Goal: Task Accomplishment & Management: Manage account settings

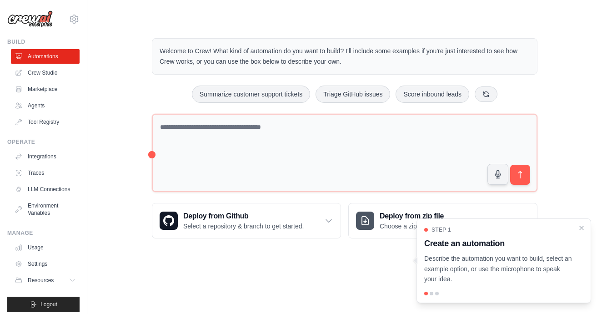
click at [311, 273] on body "oswaldolrf@gmail.com Settings Build Automations Crew Studio" at bounding box center [301, 157] width 602 height 314
click at [583, 229] on icon "Close walkthrough" at bounding box center [581, 227] width 8 height 8
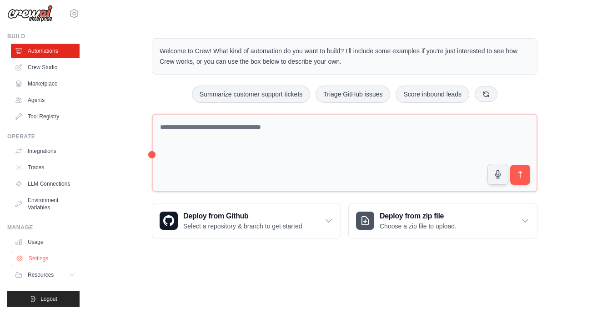
scroll to position [5, 0]
click at [53, 258] on link "Settings" at bounding box center [46, 258] width 69 height 15
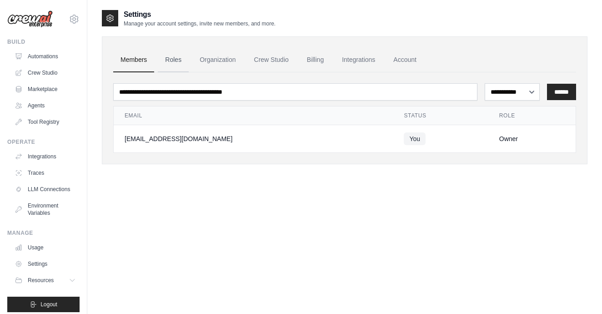
click at [174, 63] on link "Roles" at bounding box center [173, 60] width 31 height 25
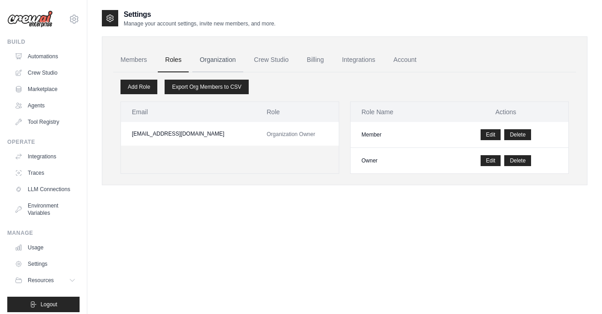
click at [219, 62] on link "Organization" at bounding box center [217, 60] width 50 height 25
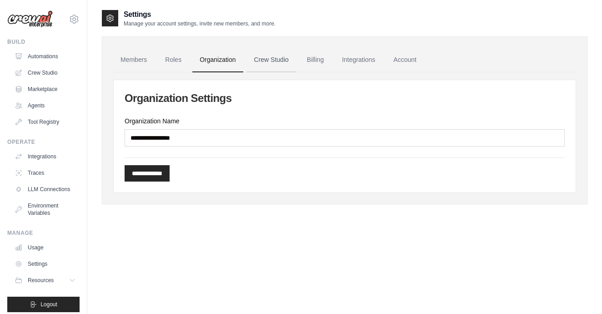
click at [273, 61] on link "Crew Studio" at bounding box center [271, 60] width 49 height 25
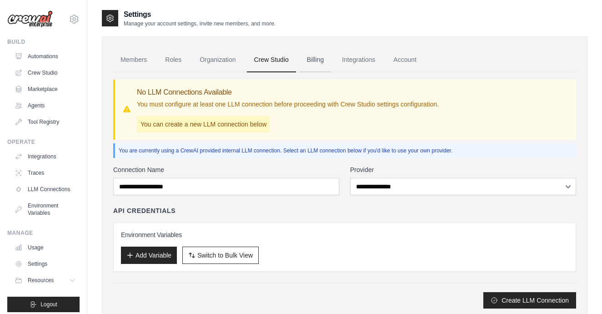
click at [310, 57] on link "Billing" at bounding box center [315, 60] width 31 height 25
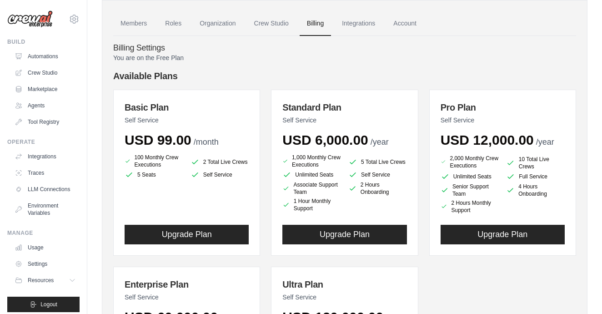
scroll to position [34, 0]
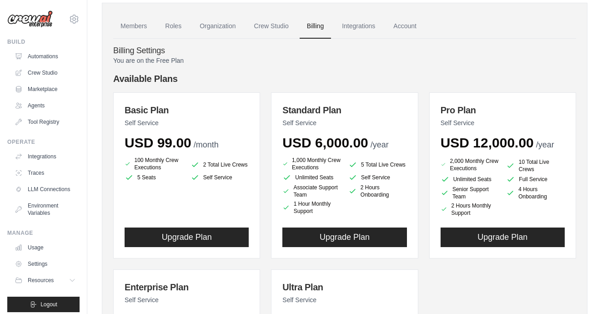
click at [319, 76] on h4 "Available Plans" at bounding box center [344, 78] width 463 height 13
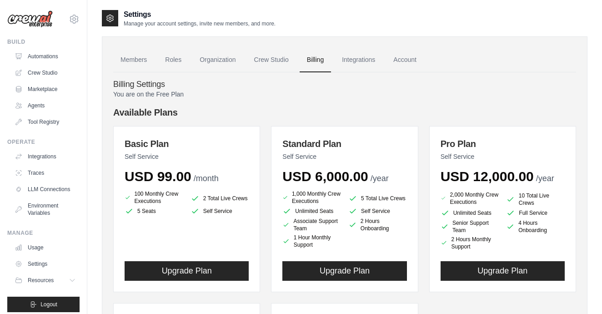
scroll to position [0, 0]
click at [363, 55] on link "Integrations" at bounding box center [358, 60] width 48 height 25
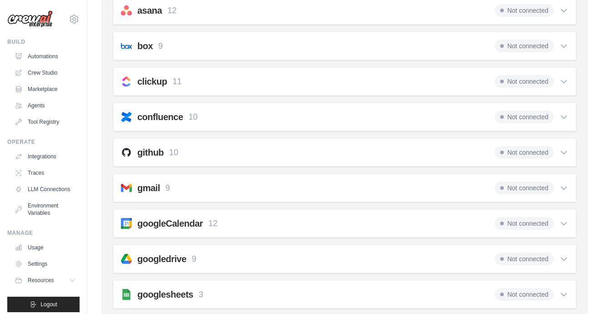
scroll to position [114, 0]
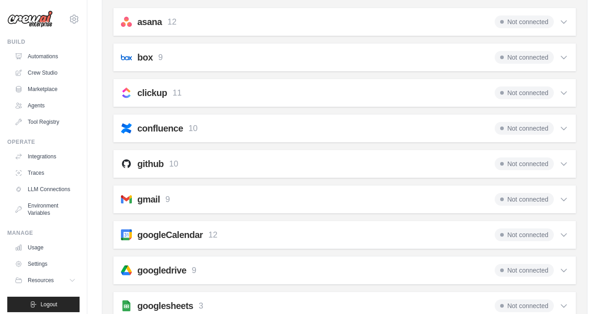
click at [565, 55] on icon at bounding box center [563, 57] width 9 height 9
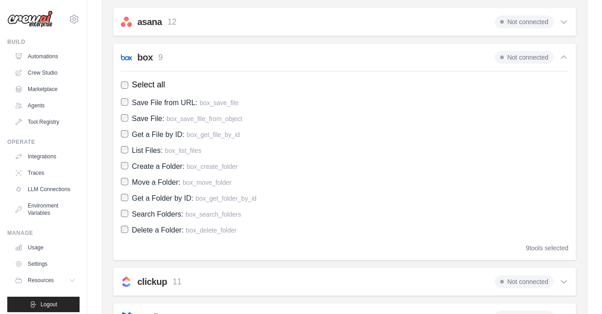
click at [265, 55] on div "box 9 Not connected" at bounding box center [344, 57] width 447 height 13
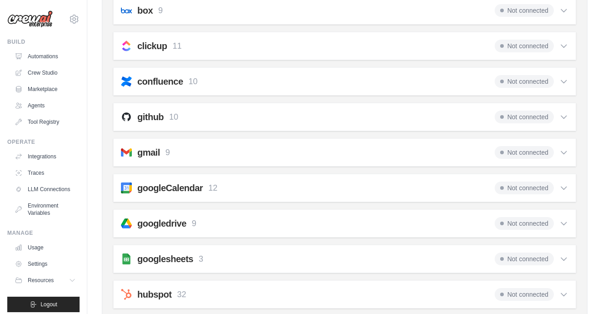
scroll to position [163, 0]
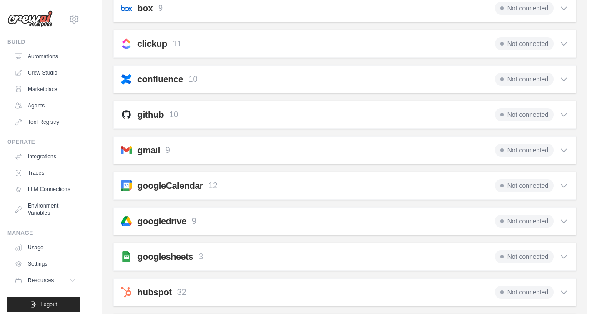
click at [239, 115] on div "github 10 Not connected" at bounding box center [344, 114] width 447 height 13
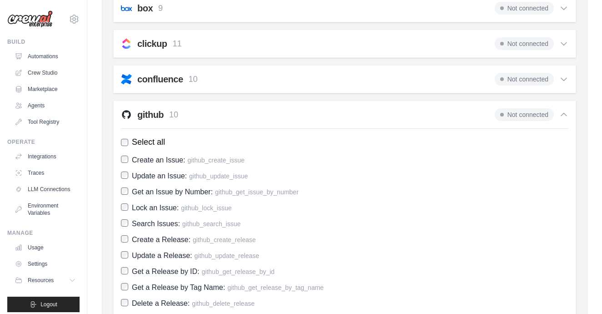
click at [239, 115] on div "github 10 Not connected" at bounding box center [344, 114] width 447 height 13
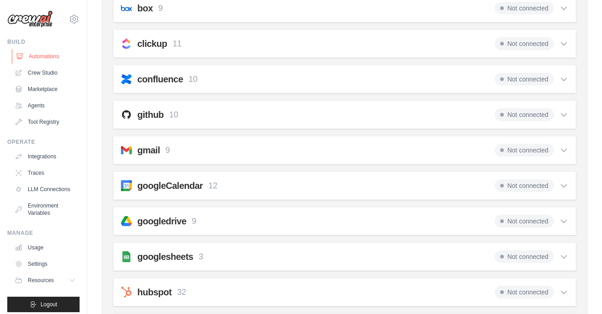
click at [55, 56] on link "Automations" at bounding box center [46, 56] width 69 height 15
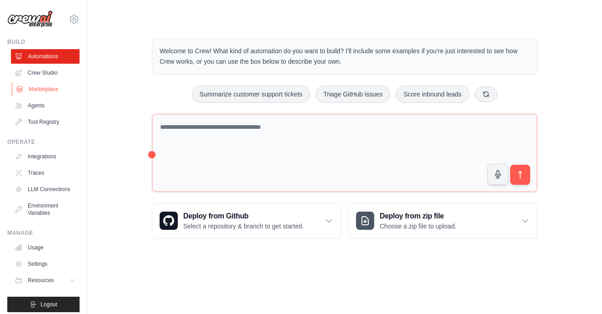
click at [45, 85] on link "Marketplace" at bounding box center [46, 89] width 69 height 15
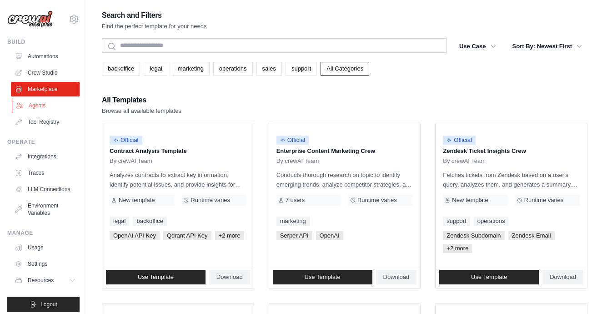
click at [42, 105] on link "Agents" at bounding box center [46, 105] width 69 height 15
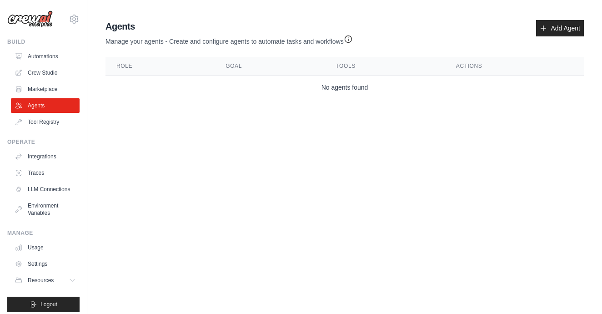
click at [42, 105] on link "Agents" at bounding box center [45, 105] width 69 height 15
click at [50, 129] on ul "Build Automations Crew Studio Marketplace Agents" at bounding box center [43, 175] width 72 height 274
click at [51, 120] on link "Tool Registry" at bounding box center [46, 122] width 69 height 15
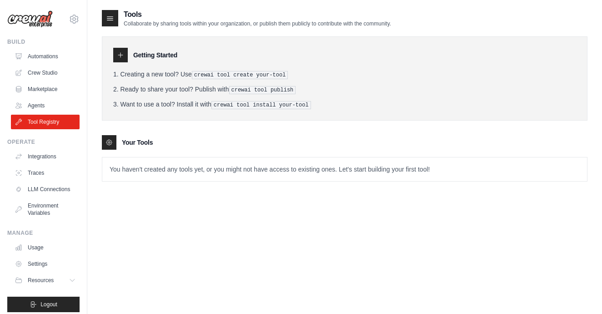
click at [51, 120] on link "Tool Registry" at bounding box center [45, 122] width 69 height 15
click at [50, 162] on link "Integrations" at bounding box center [45, 156] width 69 height 15
click at [51, 153] on link "Integrations" at bounding box center [46, 156] width 69 height 15
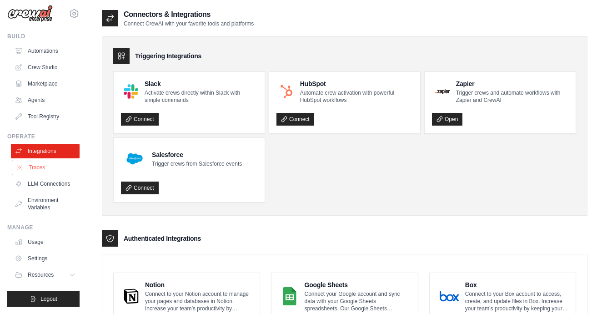
scroll to position [5, 0]
click at [47, 165] on link "Traces" at bounding box center [46, 167] width 69 height 15
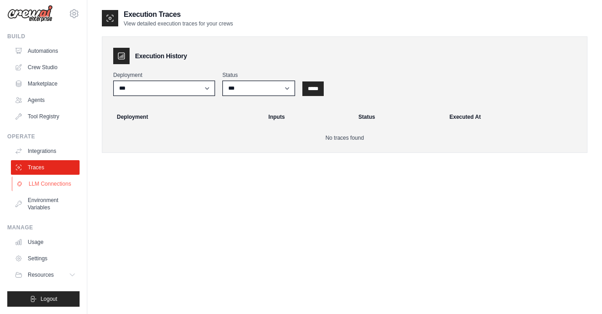
scroll to position [5, 0]
click at [52, 186] on link "LLM Connections" at bounding box center [46, 183] width 69 height 15
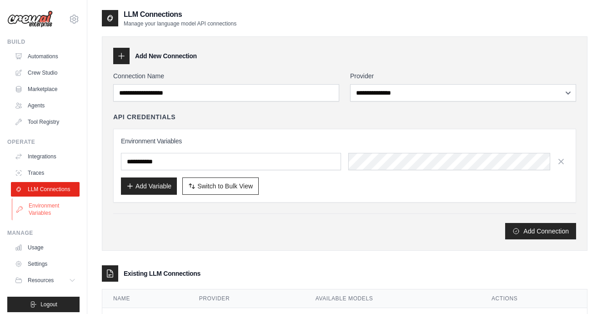
click at [50, 210] on link "Environment Variables" at bounding box center [46, 209] width 69 height 22
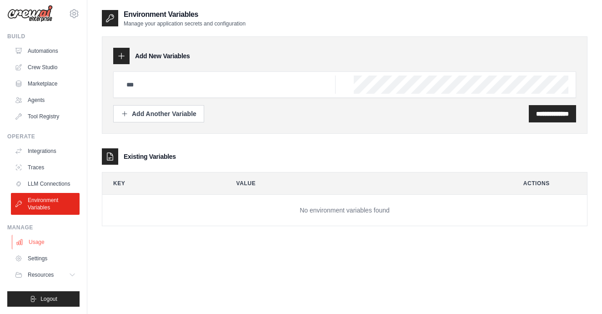
scroll to position [5, 0]
click at [44, 241] on link "Usage" at bounding box center [46, 242] width 69 height 15
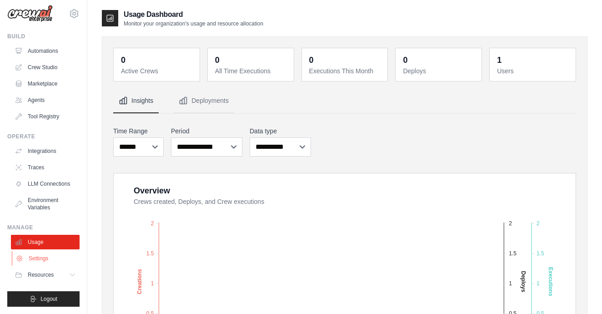
scroll to position [5, 0]
click at [44, 256] on link "Settings" at bounding box center [46, 258] width 69 height 15
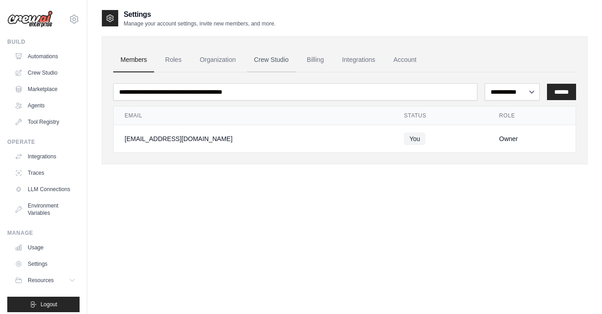
click at [286, 65] on link "Crew Studio" at bounding box center [271, 60] width 49 height 25
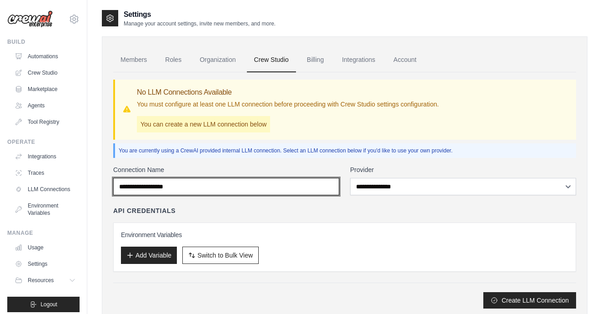
click at [202, 184] on input "Connection Name" at bounding box center [226, 186] width 226 height 17
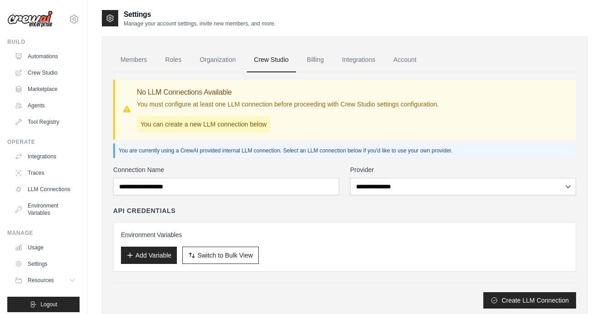
click at [229, 160] on div "**********" at bounding box center [344, 190] width 463 height 236
click at [230, 63] on link "Organization" at bounding box center [217, 60] width 50 height 25
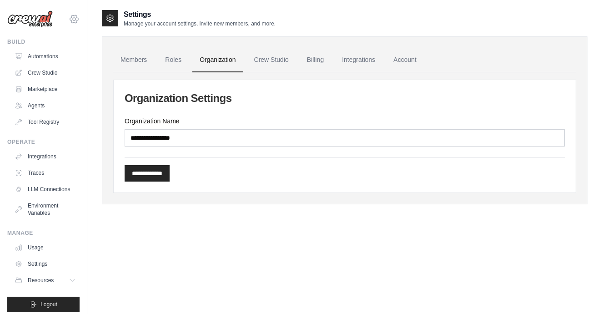
click at [73, 21] on icon at bounding box center [74, 19] width 11 height 11
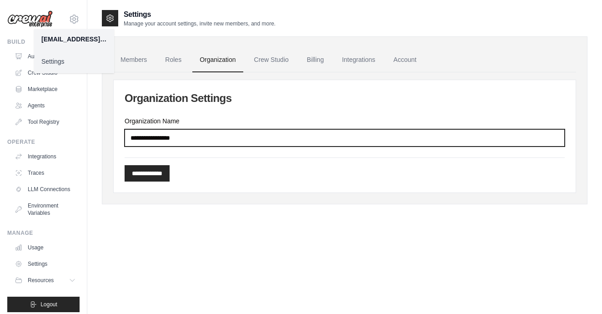
click at [264, 137] on input "Organization Name" at bounding box center [345, 137] width 440 height 17
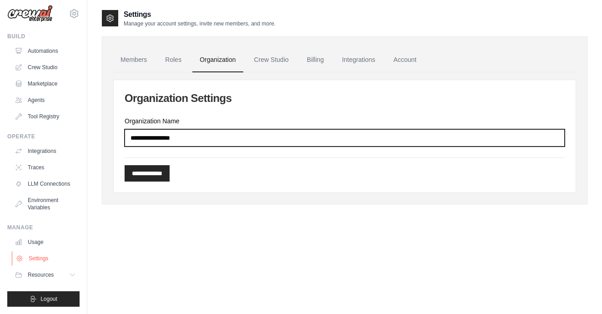
scroll to position [5, 0]
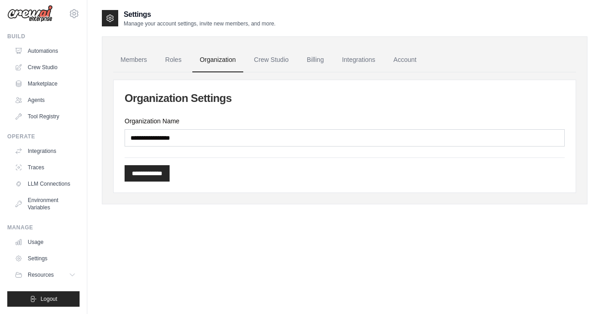
click at [293, 34] on div "**********" at bounding box center [344, 115] width 485 height 177
